Goal: Browse casually

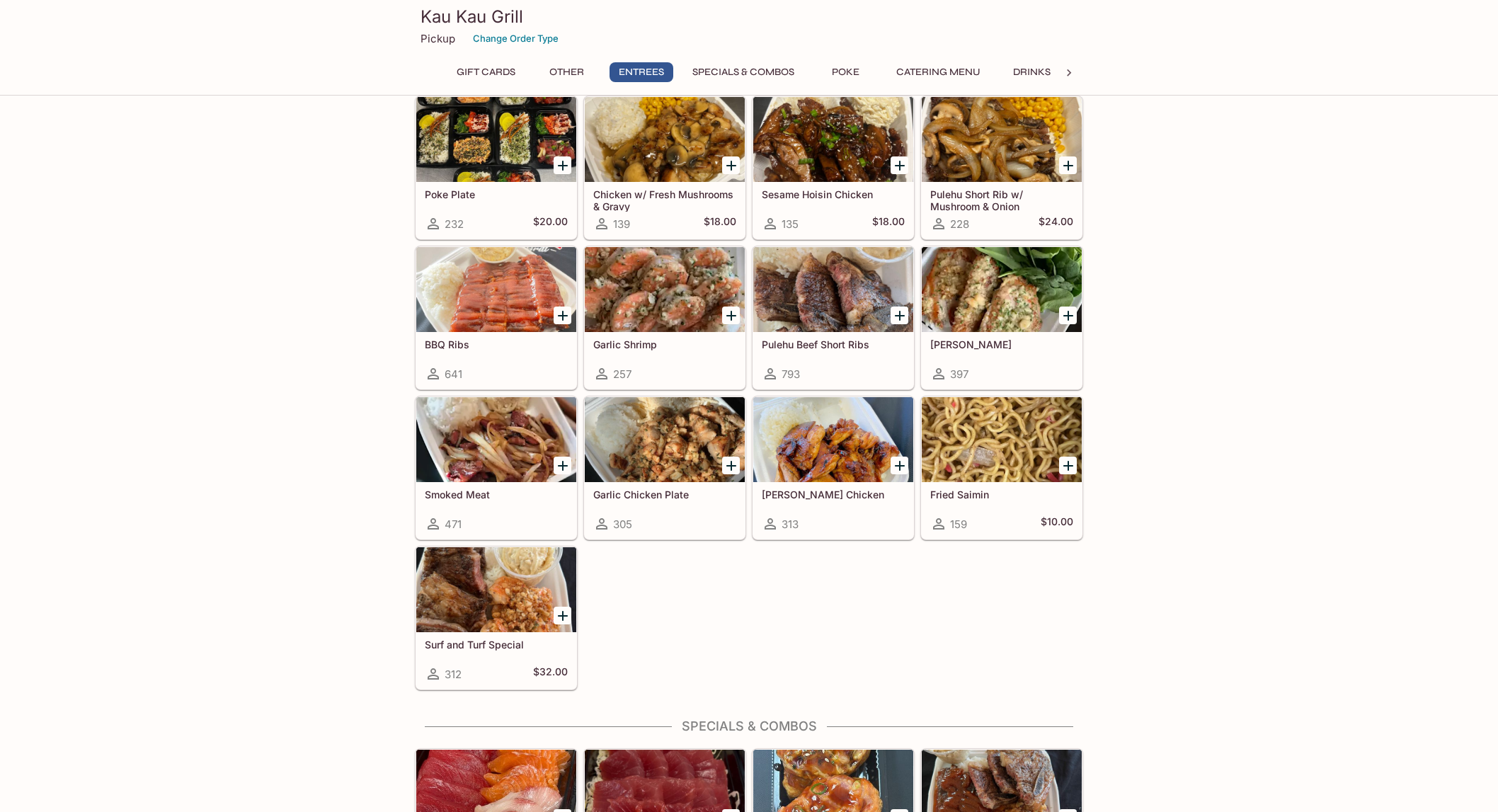
scroll to position [780, 0]
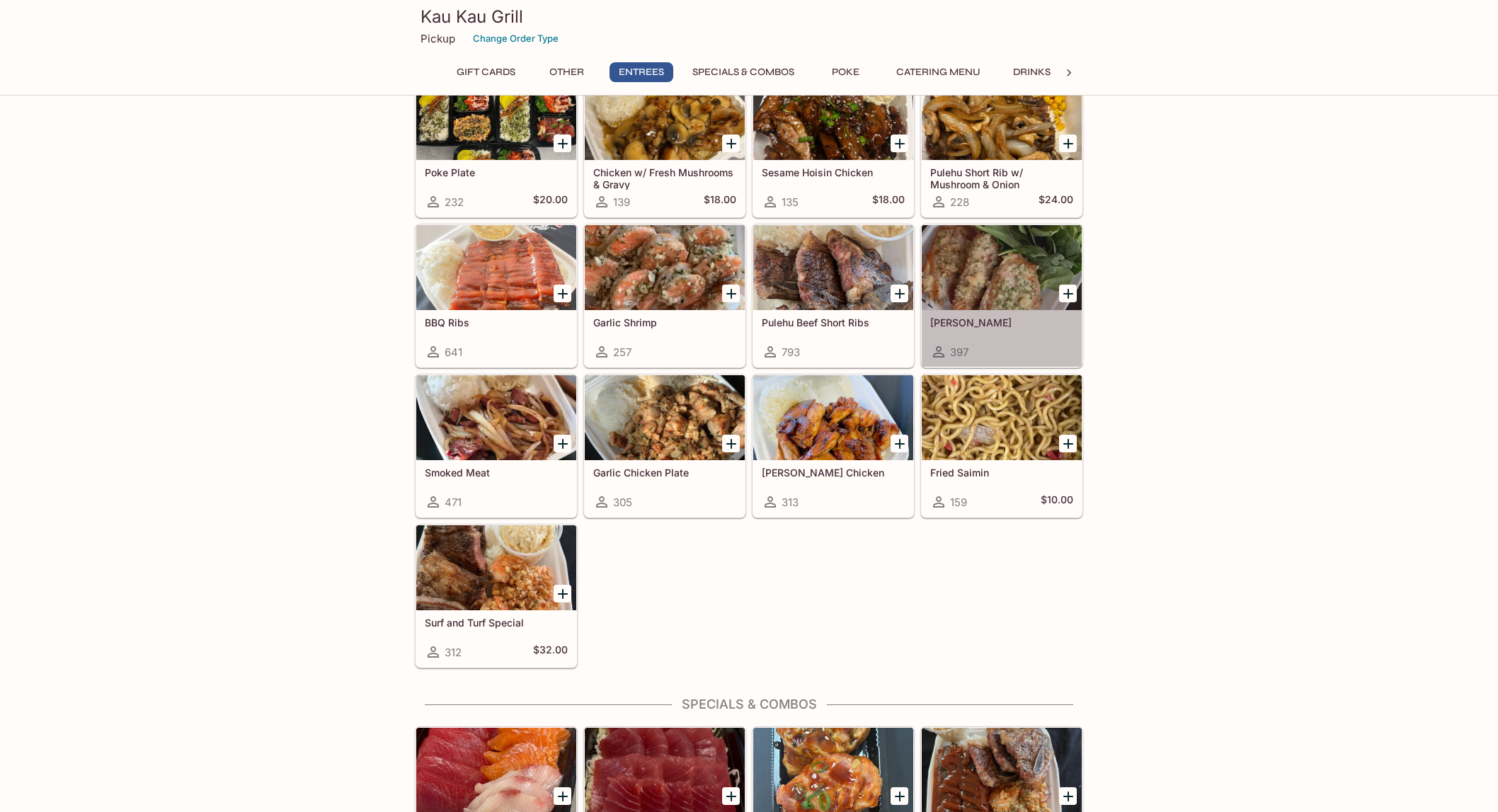
click at [993, 261] on div at bounding box center [1002, 267] width 160 height 85
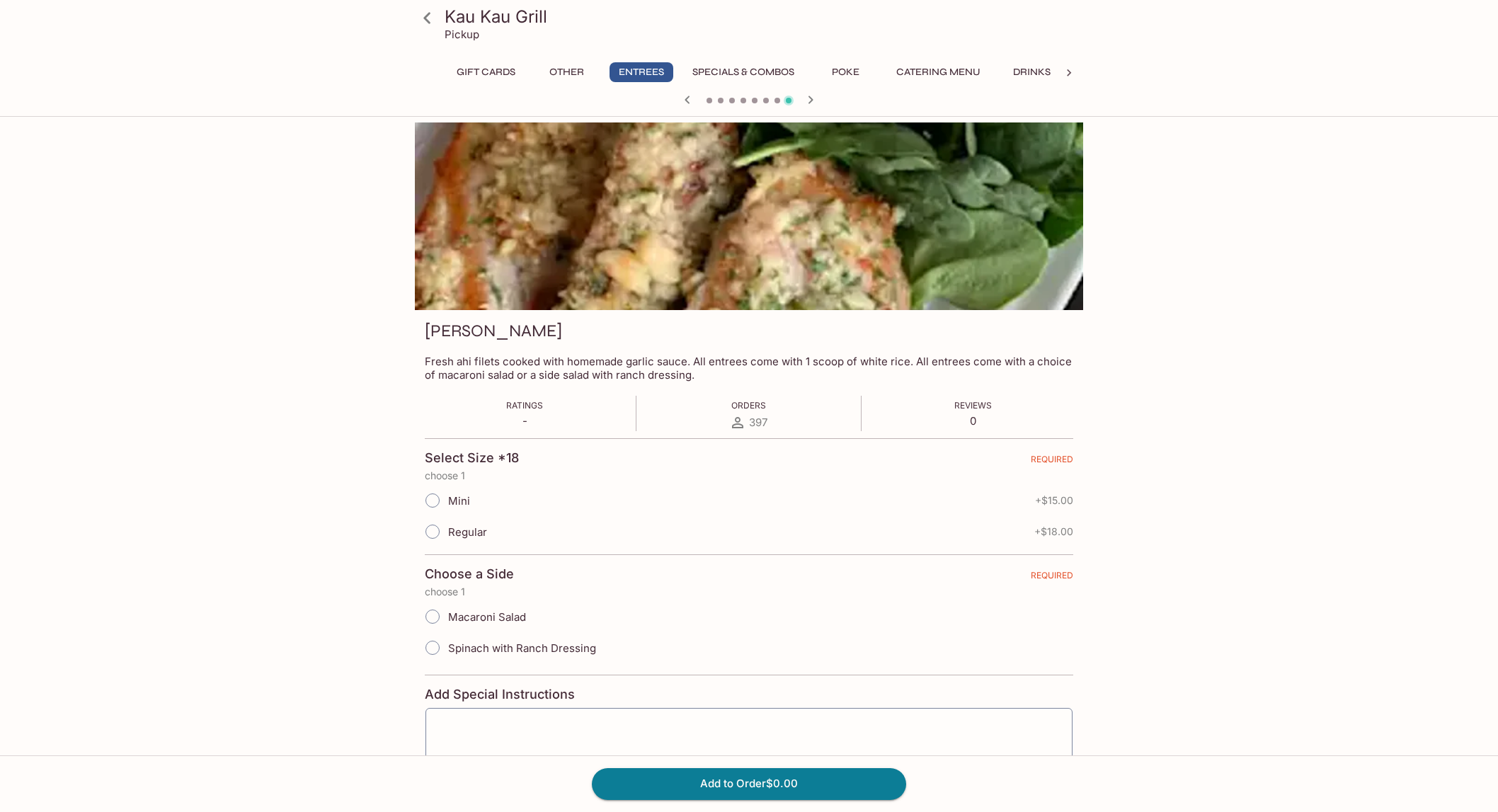
click at [850, 69] on button "Poke" at bounding box center [846, 72] width 64 height 20
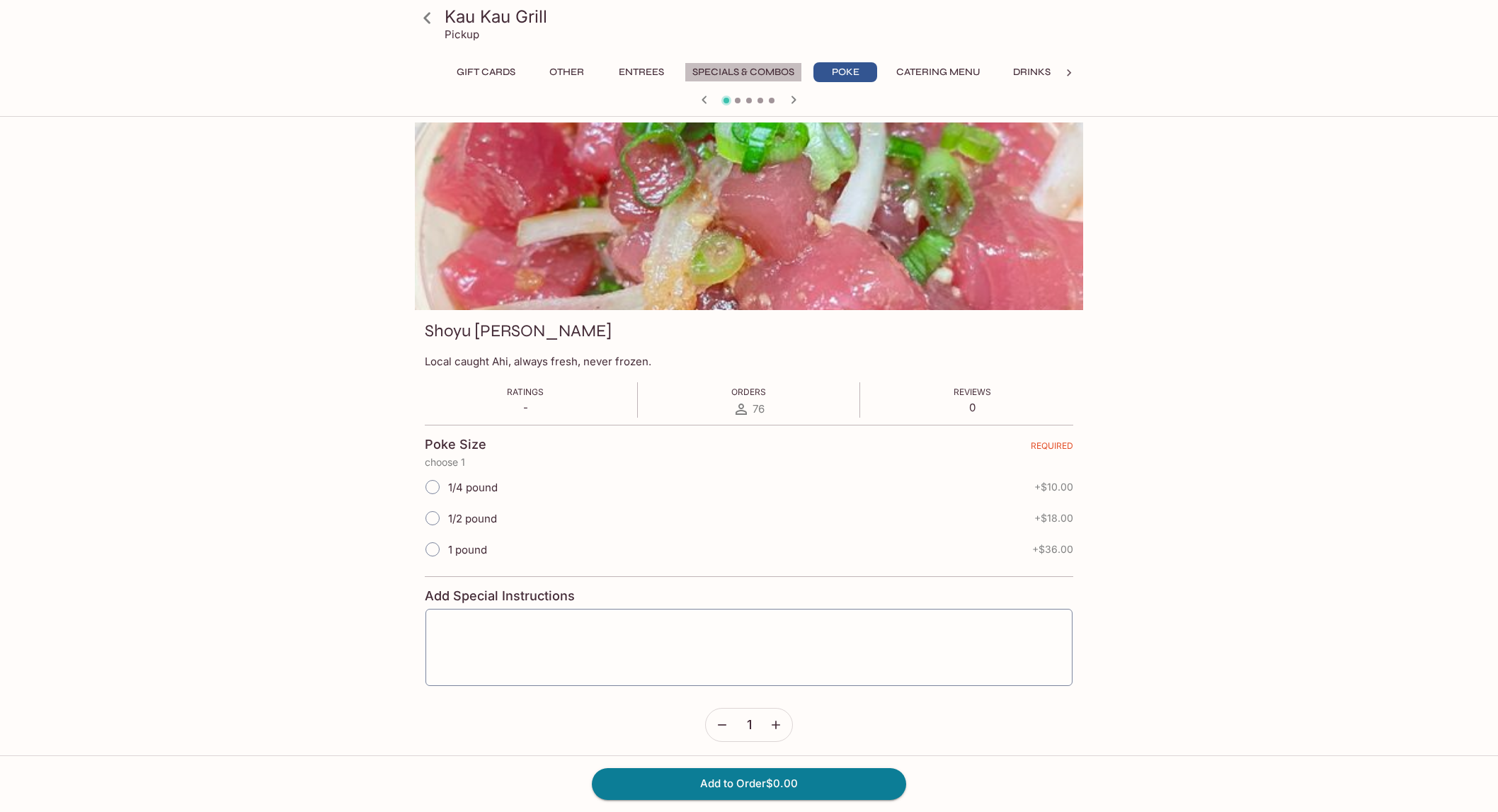
click at [734, 71] on button "Specials & Combos" at bounding box center [743, 72] width 117 height 20
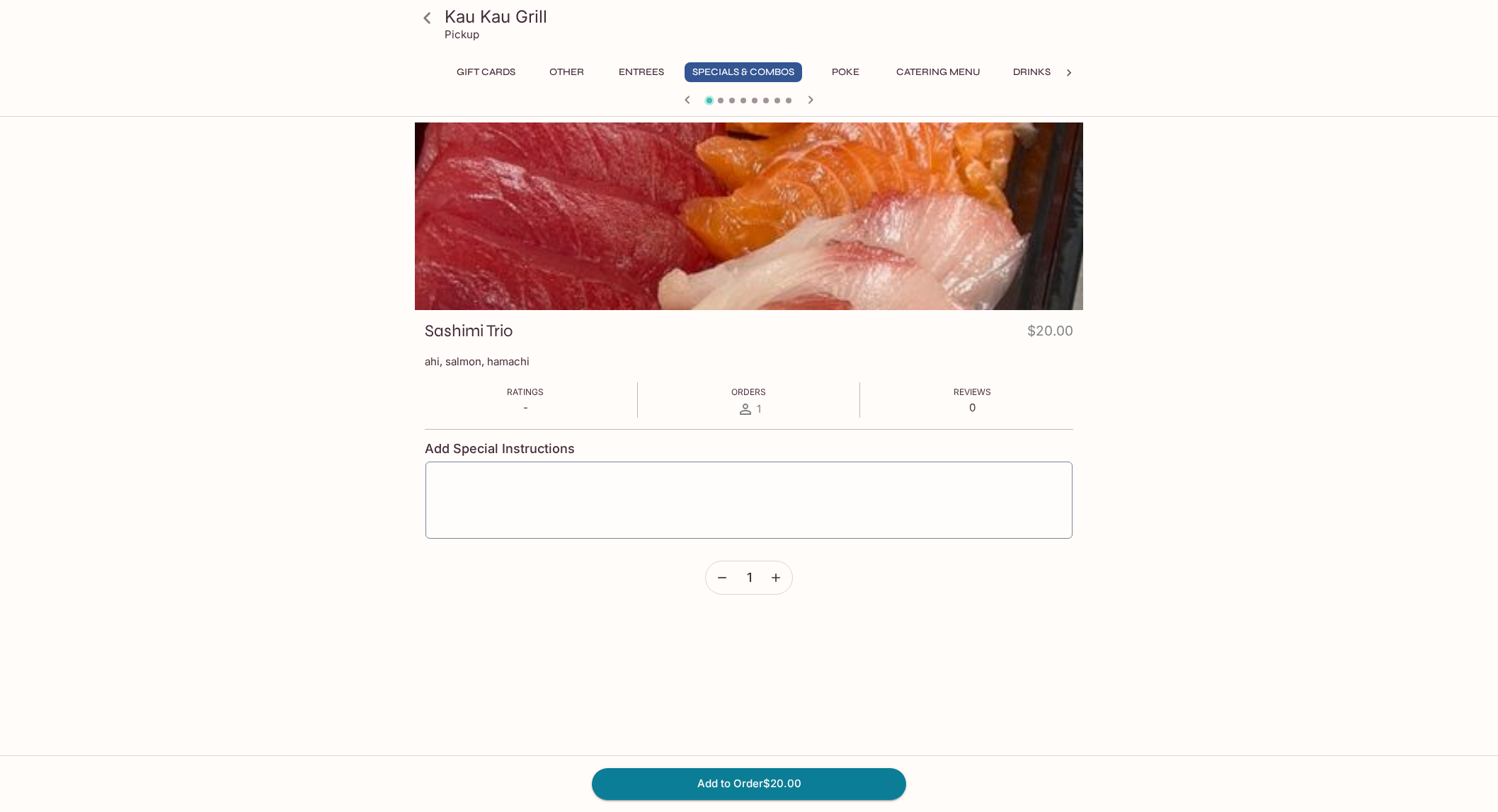
click at [643, 79] on button "Entrees" at bounding box center [641, 72] width 64 height 20
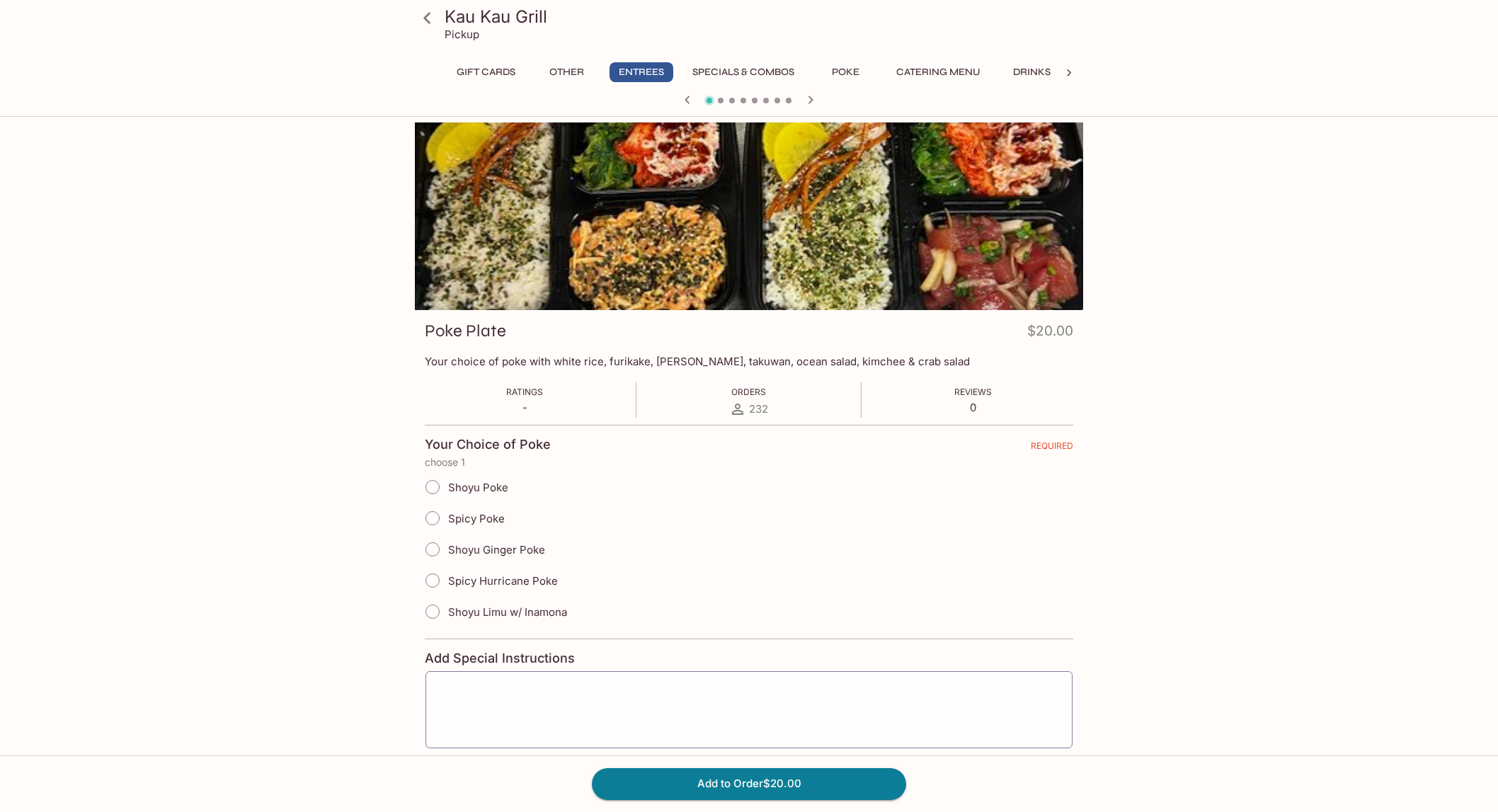
click at [563, 69] on button "Other" at bounding box center [567, 72] width 64 height 20
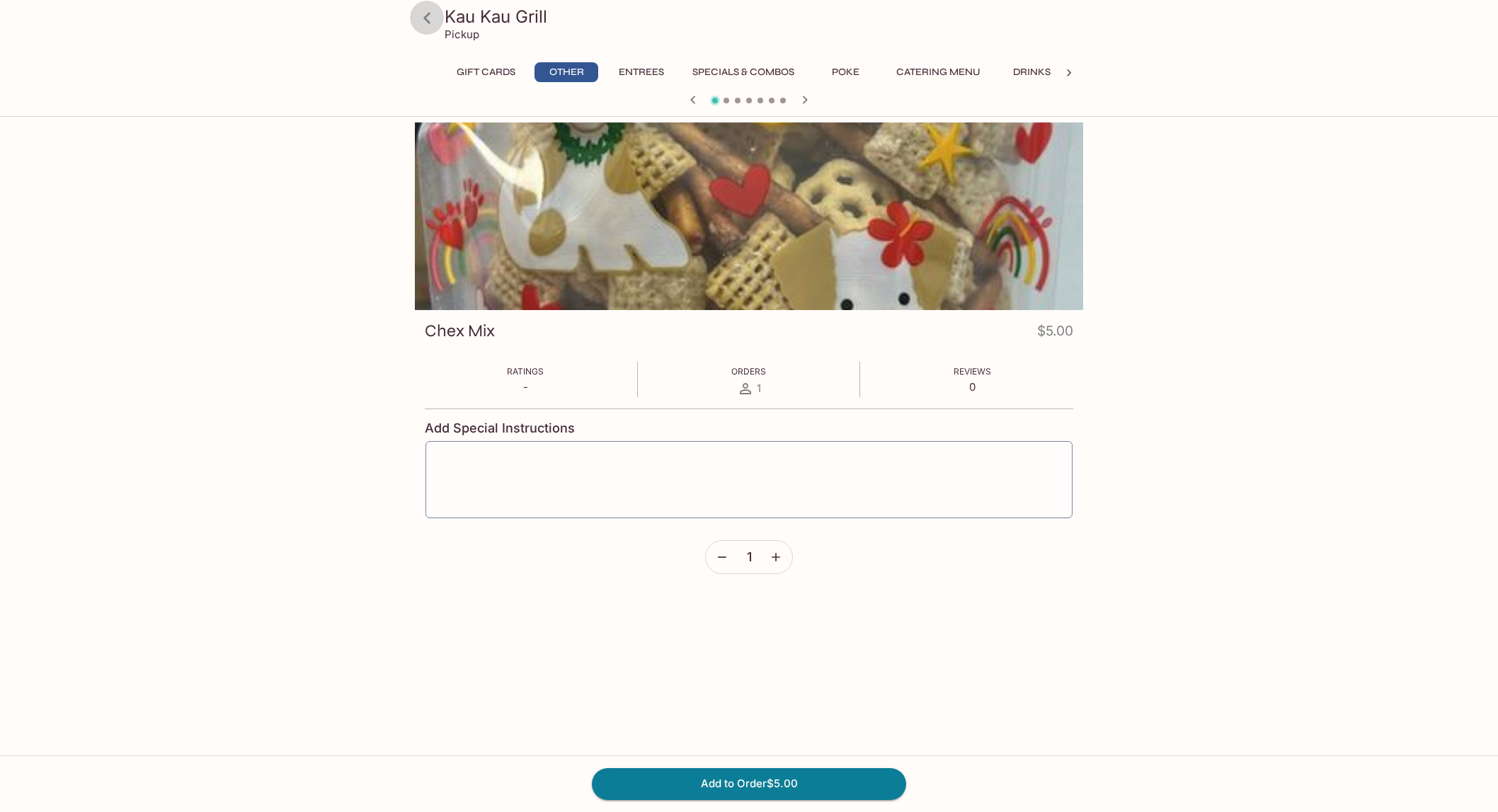
click at [439, 15] on link at bounding box center [426, 17] width 35 height 35
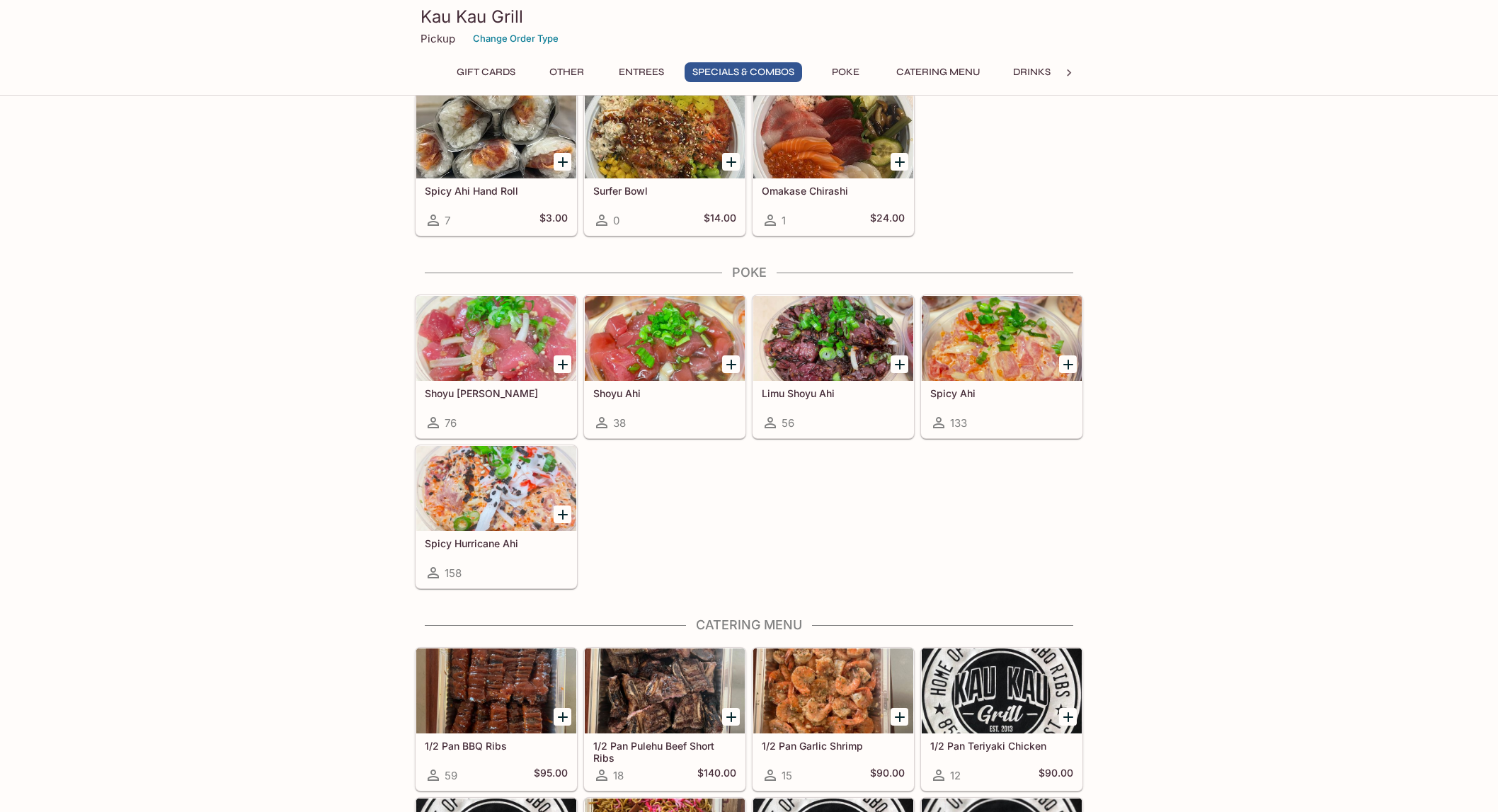
scroll to position [2095, 0]
